Goal: Task Accomplishment & Management: Use online tool/utility

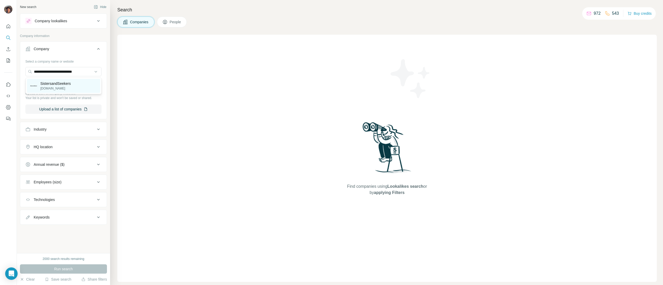
type input "**********"
click at [78, 85] on div "SistersandSeekers [DOMAIN_NAME]" at bounding box center [63, 86] width 73 height 14
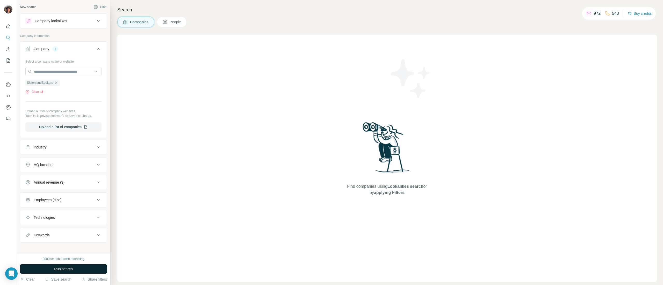
click at [74, 266] on button "Run search" at bounding box center [63, 269] width 87 height 9
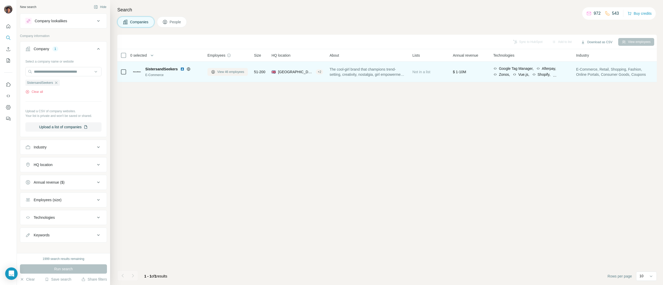
click at [225, 70] on span "View 46 employees" at bounding box center [230, 72] width 27 height 5
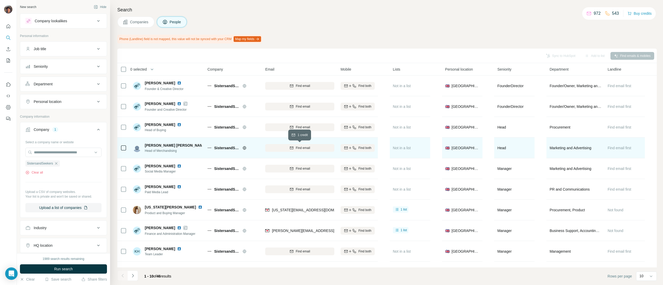
click at [303, 146] on span "Find email" at bounding box center [303, 148] width 14 height 5
click at [359, 144] on button "Find both" at bounding box center [357, 148] width 34 height 8
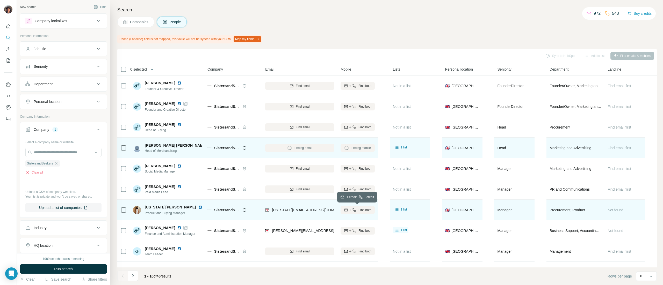
click at [369, 213] on button "Find both" at bounding box center [357, 210] width 34 height 8
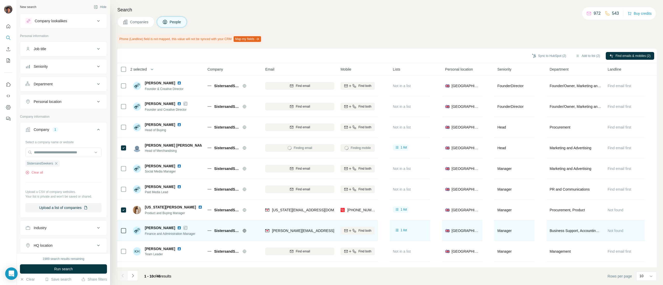
scroll to position [20, 0]
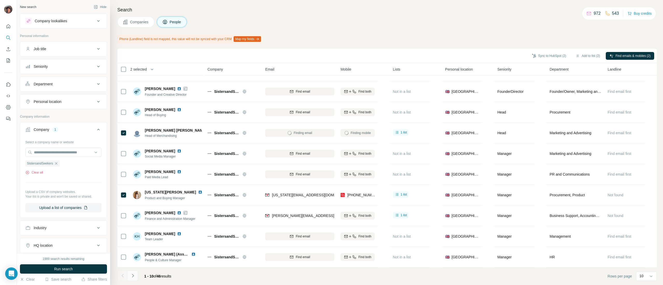
click at [133, 277] on icon "Navigate to next page" at bounding box center [132, 275] width 5 height 5
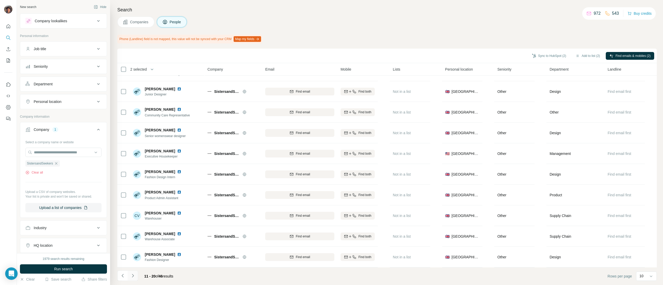
click at [134, 273] on button "Navigate to next page" at bounding box center [133, 276] width 10 height 10
click at [137, 276] on button "Navigate to next page" at bounding box center [133, 276] width 10 height 10
click at [134, 275] on icon "Navigate to next page" at bounding box center [132, 275] width 5 height 5
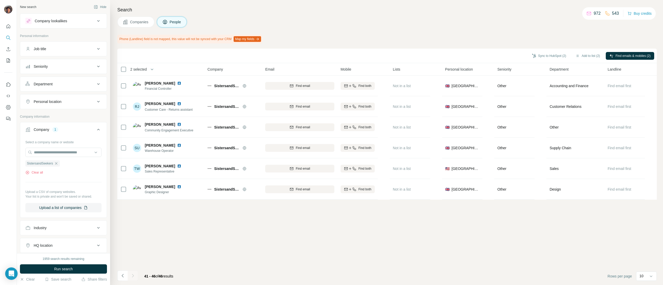
scroll to position [0, 0]
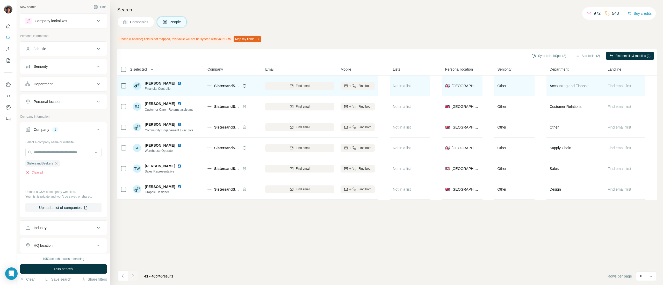
drag, startPoint x: 279, startPoint y: 92, endPoint x: 279, endPoint y: 84, distance: 8.3
click at [279, 86] on div "Find email" at bounding box center [299, 86] width 69 height 14
click at [279, 84] on div "Find email" at bounding box center [299, 86] width 69 height 5
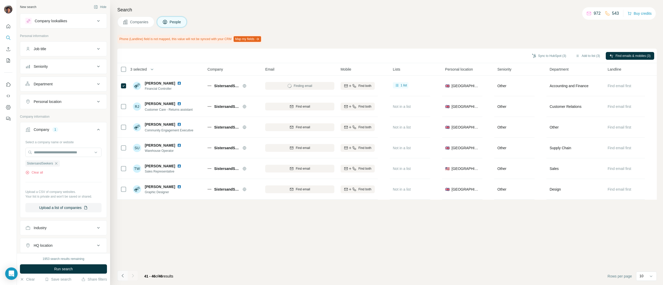
click at [123, 280] on button "Navigate to previous page" at bounding box center [122, 276] width 10 height 10
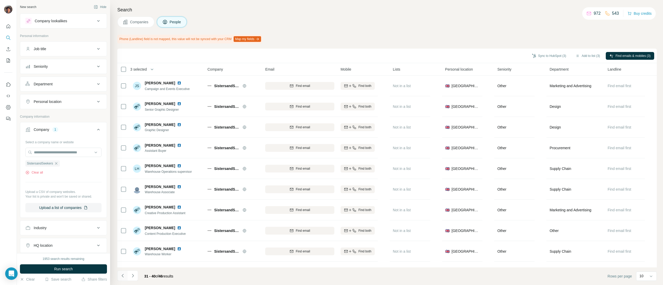
click at [123, 280] on button "Navigate to previous page" at bounding box center [122, 276] width 10 height 10
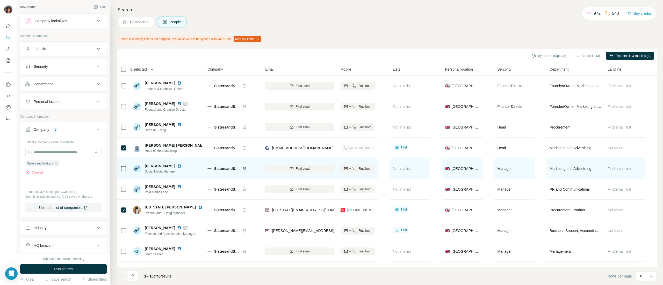
scroll to position [20, 0]
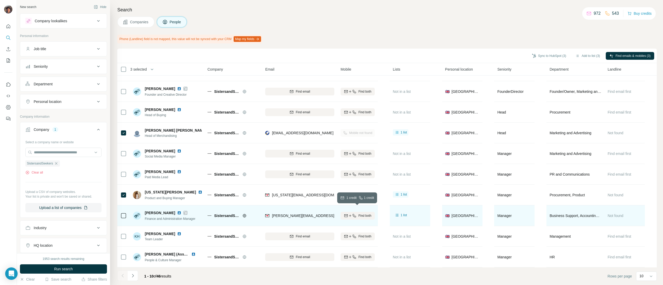
click at [356, 214] on div "Find both" at bounding box center [357, 216] width 34 height 5
click at [133, 273] on button "Navigate to next page" at bounding box center [133, 276] width 10 height 10
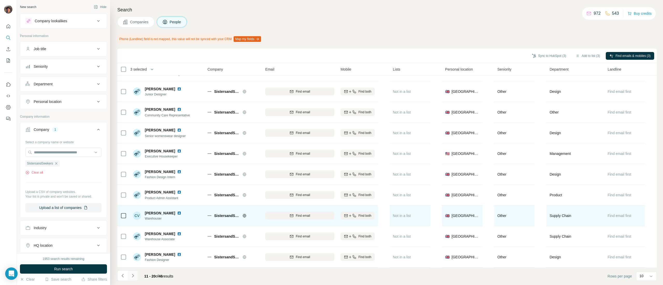
click at [128, 272] on button "Navigate to next page" at bounding box center [133, 276] width 10 height 10
click at [125, 277] on icon "Navigate to previous page" at bounding box center [122, 275] width 5 height 5
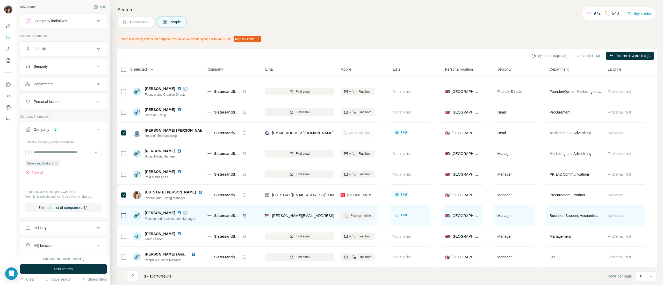
click at [126, 213] on icon at bounding box center [123, 216] width 6 height 6
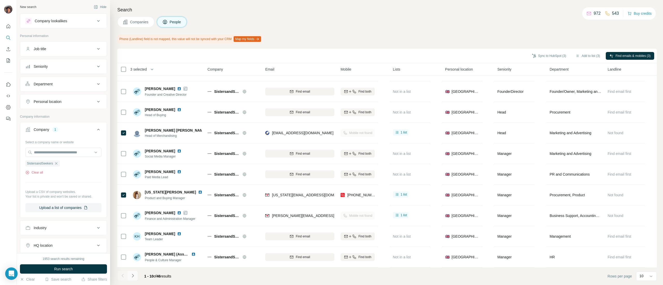
click at [136, 278] on button "Navigate to next page" at bounding box center [133, 276] width 10 height 10
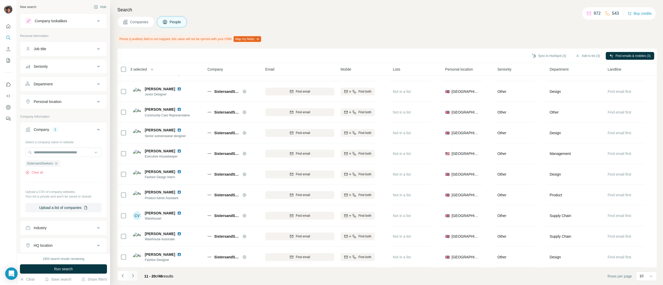
click at [135, 278] on icon "Navigate to next page" at bounding box center [132, 275] width 5 height 5
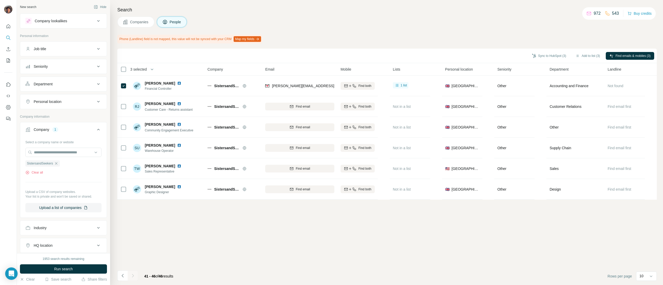
scroll to position [0, 0]
click at [540, 54] on button "Sync to HubSpot (3)" at bounding box center [548, 56] width 41 height 8
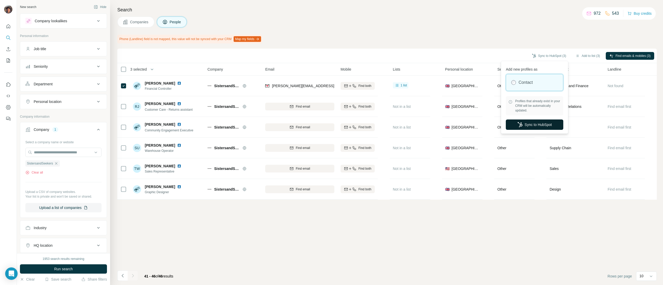
click at [525, 127] on button "Sync to HubSpot" at bounding box center [534, 125] width 57 height 10
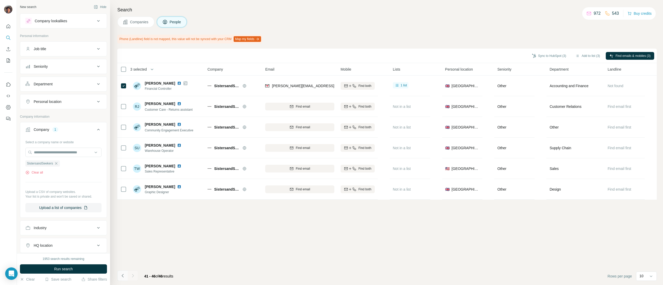
click at [122, 272] on button "Navigate to previous page" at bounding box center [122, 276] width 10 height 10
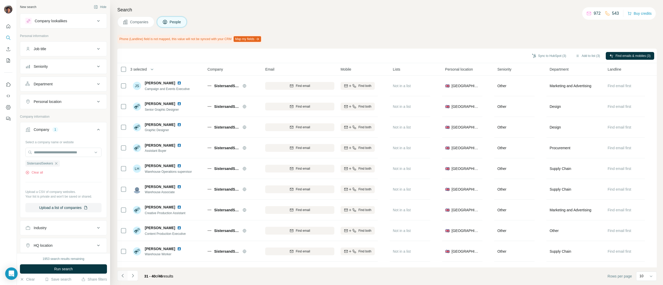
click at [122, 272] on button "Navigate to previous page" at bounding box center [122, 276] width 10 height 10
